Goal: Information Seeking & Learning: Learn about a topic

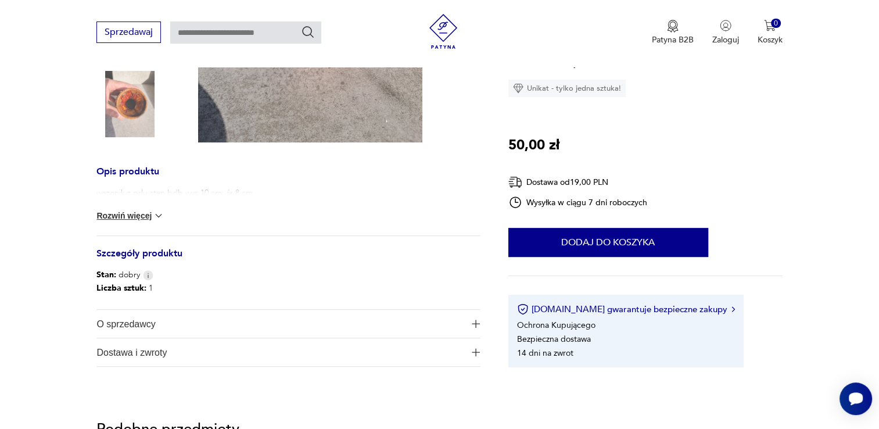
click at [144, 217] on button "Rozwiń więcej" at bounding box center [129, 216] width 67 height 12
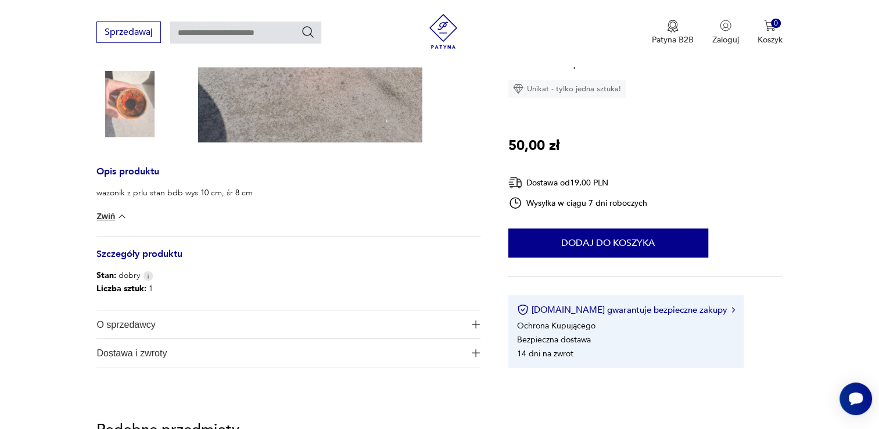
scroll to position [465, 0]
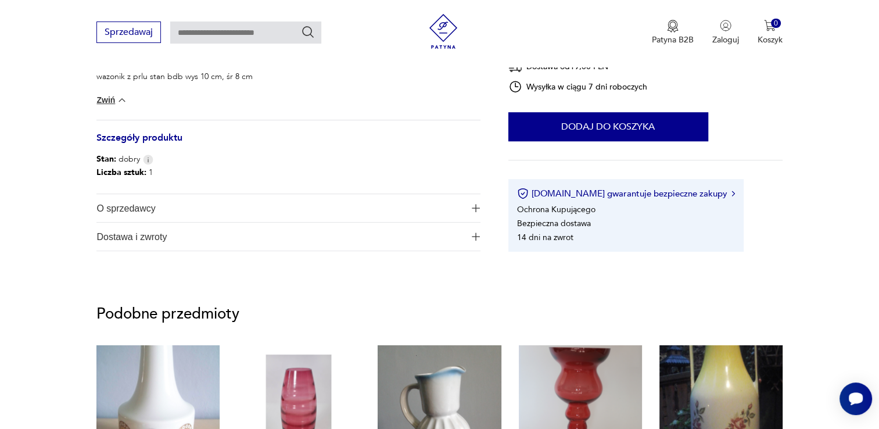
click at [141, 233] on span "Dostawa i zwroty" at bounding box center [280, 236] width 368 height 28
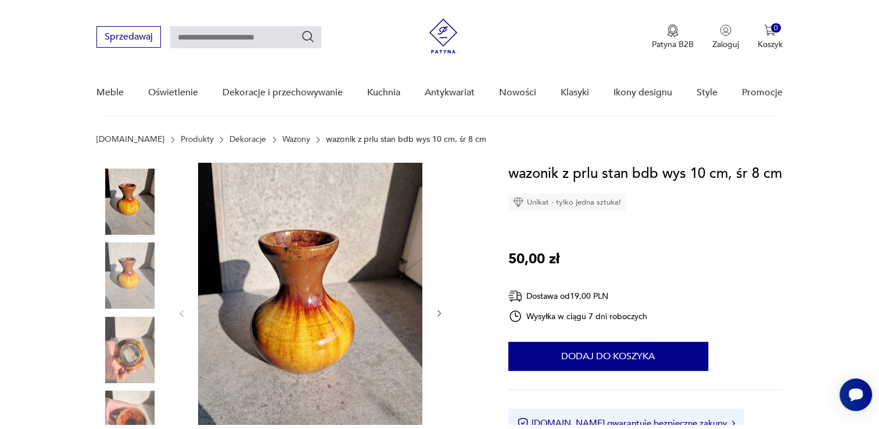
scroll to position [0, 0]
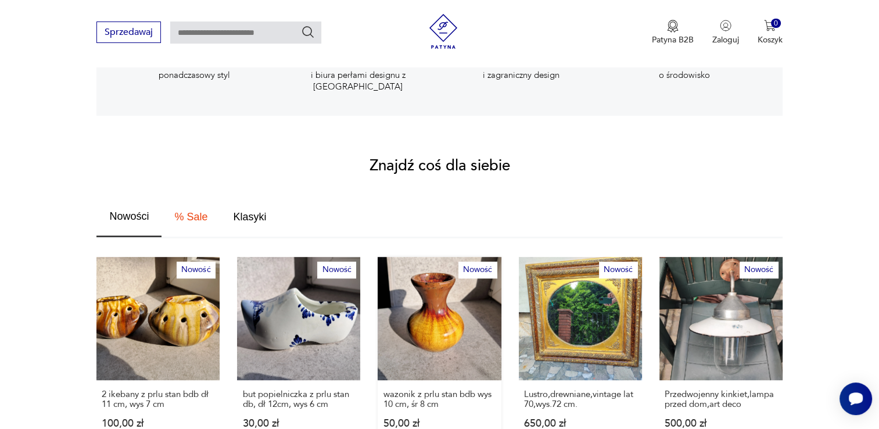
scroll to position [639, 0]
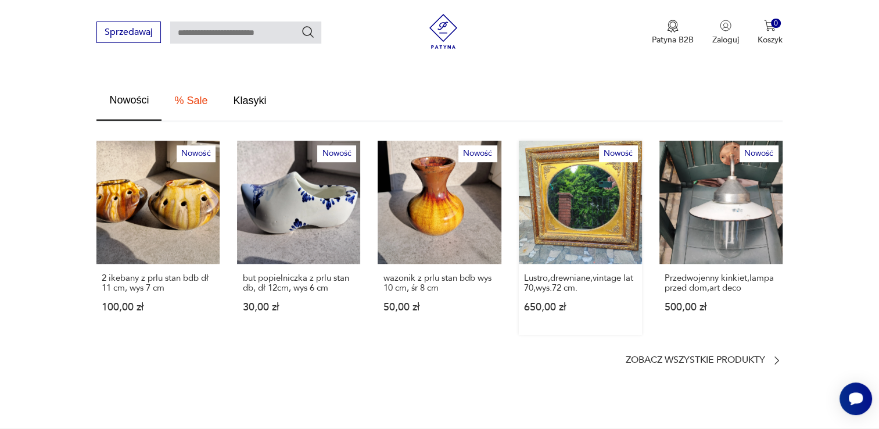
click at [573, 218] on link "Nowość Lustro,drewniane,vintage lat 70,wys.72 cm. 650,00 zł" at bounding box center [580, 238] width 123 height 194
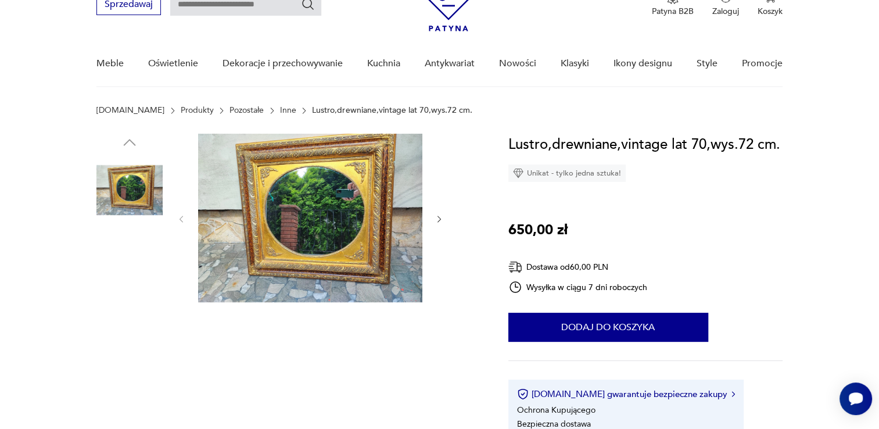
scroll to position [174, 0]
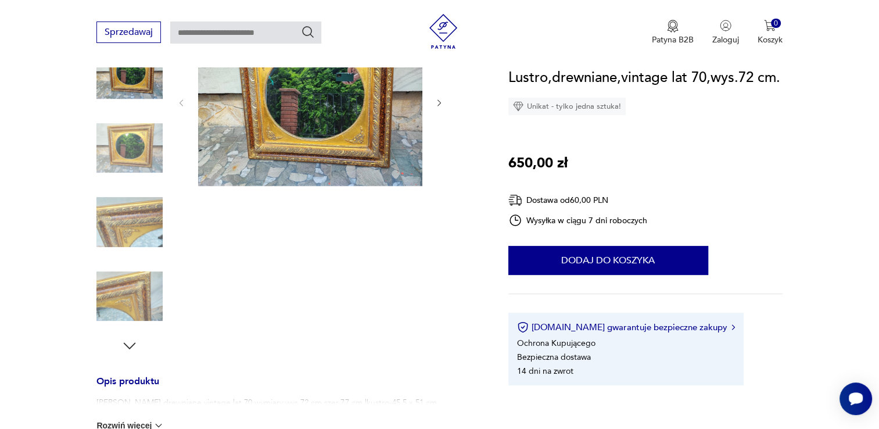
click at [128, 350] on icon "button" at bounding box center [129, 345] width 17 height 17
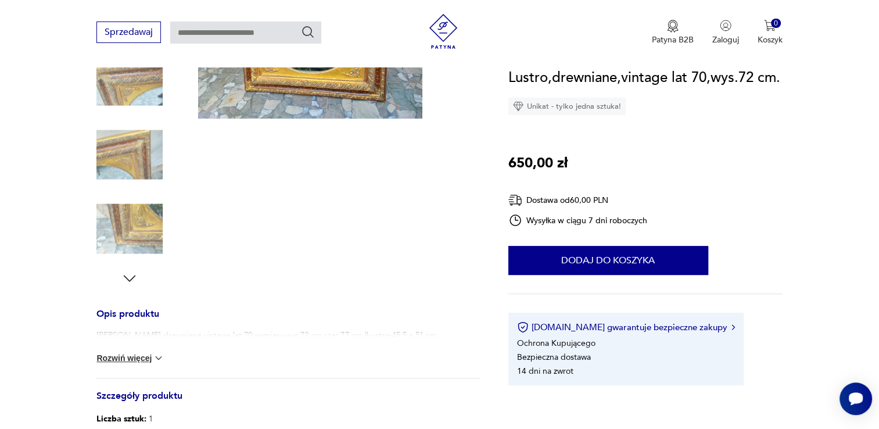
scroll to position [290, 0]
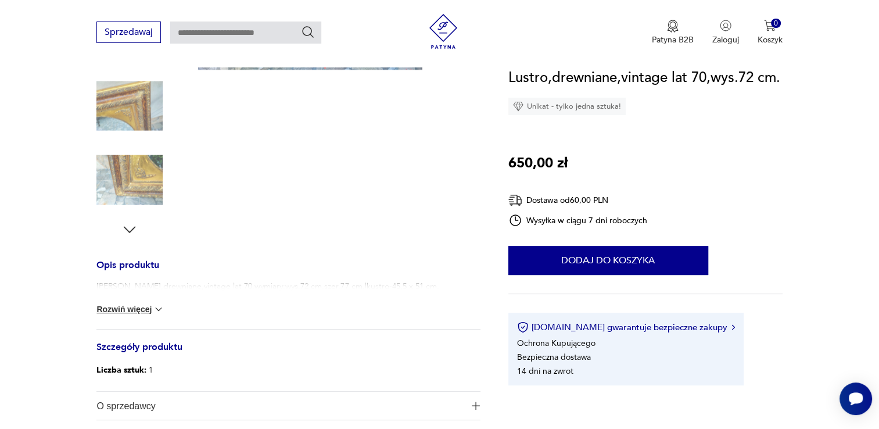
click at [118, 307] on button "Rozwiń więcej" at bounding box center [129, 309] width 67 height 12
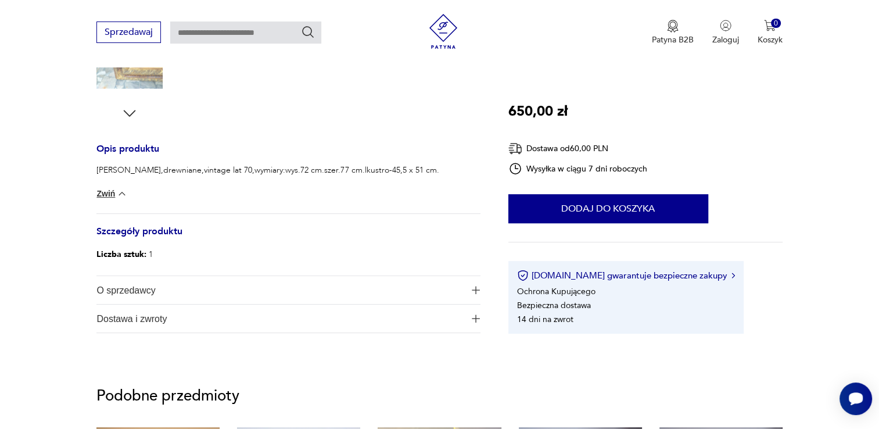
click at [136, 292] on span "O sprzedawcy" at bounding box center [280, 290] width 368 height 28
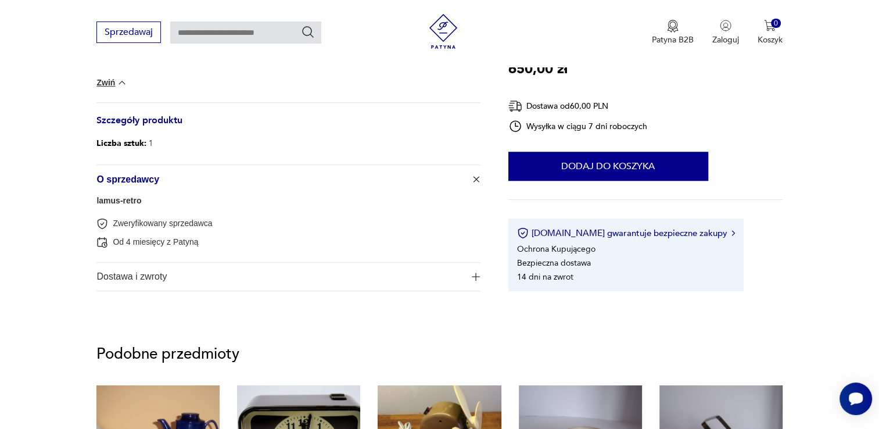
scroll to position [523, 0]
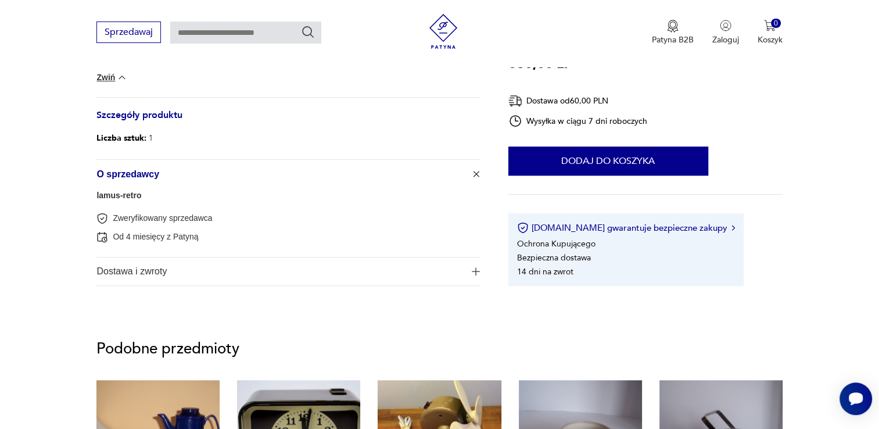
click at [126, 197] on link "lamus-retro" at bounding box center [118, 194] width 45 height 9
